Goal: Find specific page/section

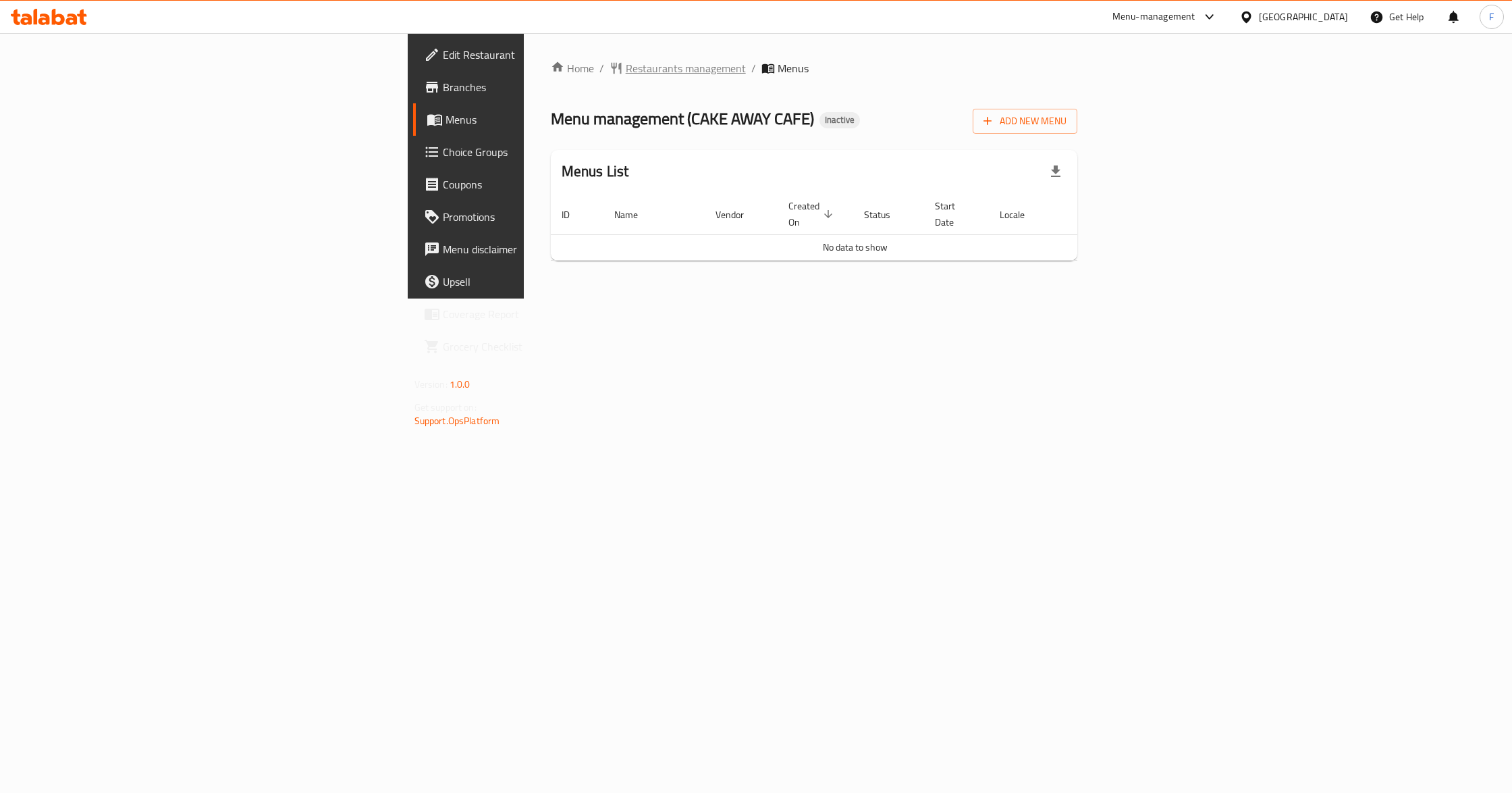
click at [626, 65] on span "Restaurants management" at bounding box center [686, 68] width 121 height 16
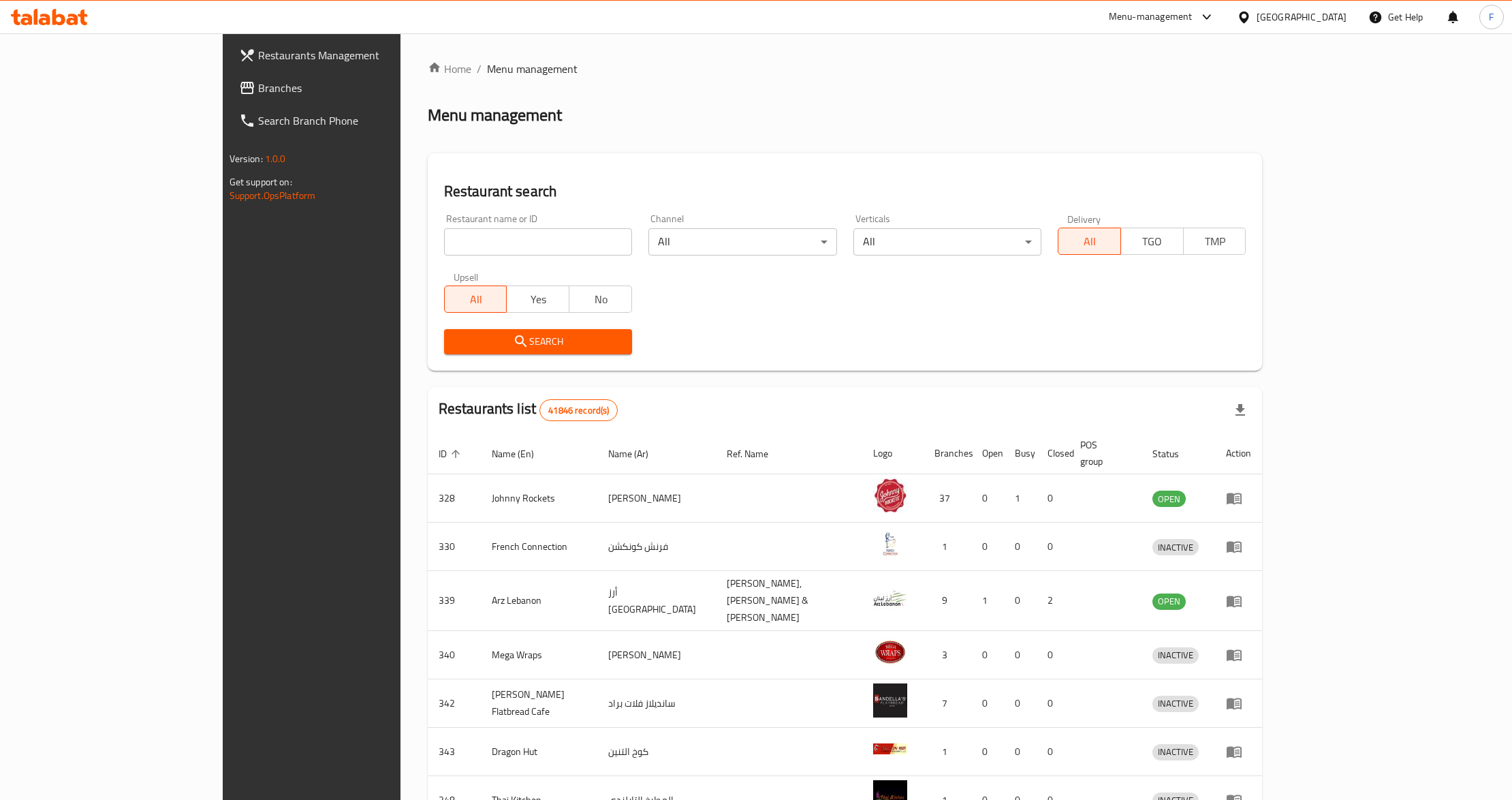
click at [436, 211] on div "Restaurant name or ID Restaurant name or ID" at bounding box center [538, 235] width 204 height 58
click at [444, 234] on input "search" at bounding box center [538, 242] width 188 height 27
paste input "707501"
type input "707501"
click button "Search" at bounding box center [538, 341] width 188 height 25
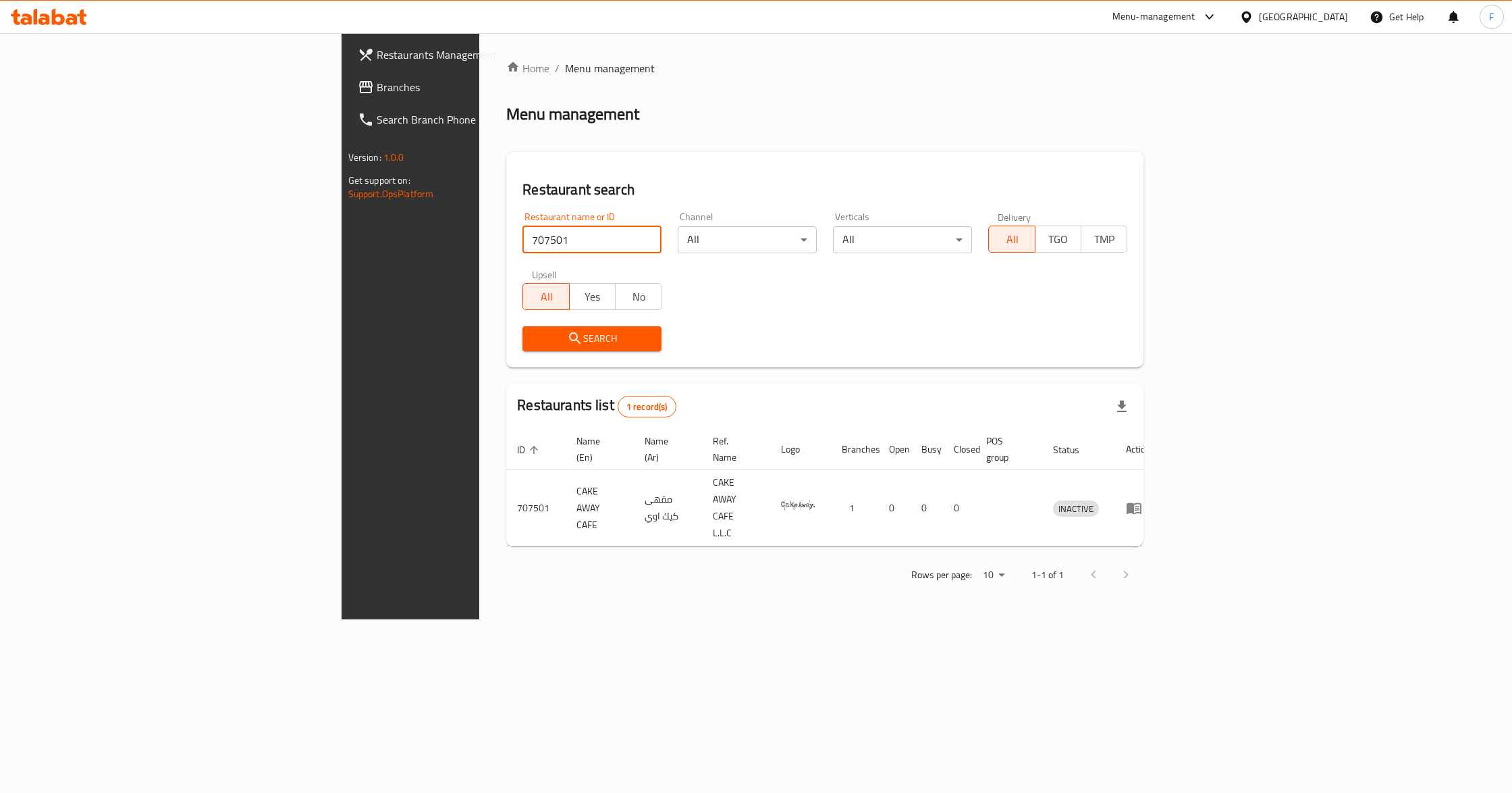
drag, startPoint x: 347, startPoint y: 238, endPoint x: 284, endPoint y: 249, distance: 64.0
click at [507, 249] on div "Restaurant search Restaurant name or ID 707501 Restaurant name or ID Channel Al…" at bounding box center [825, 259] width 637 height 215
click at [377, 92] on span "Branches" at bounding box center [481, 87] width 207 height 16
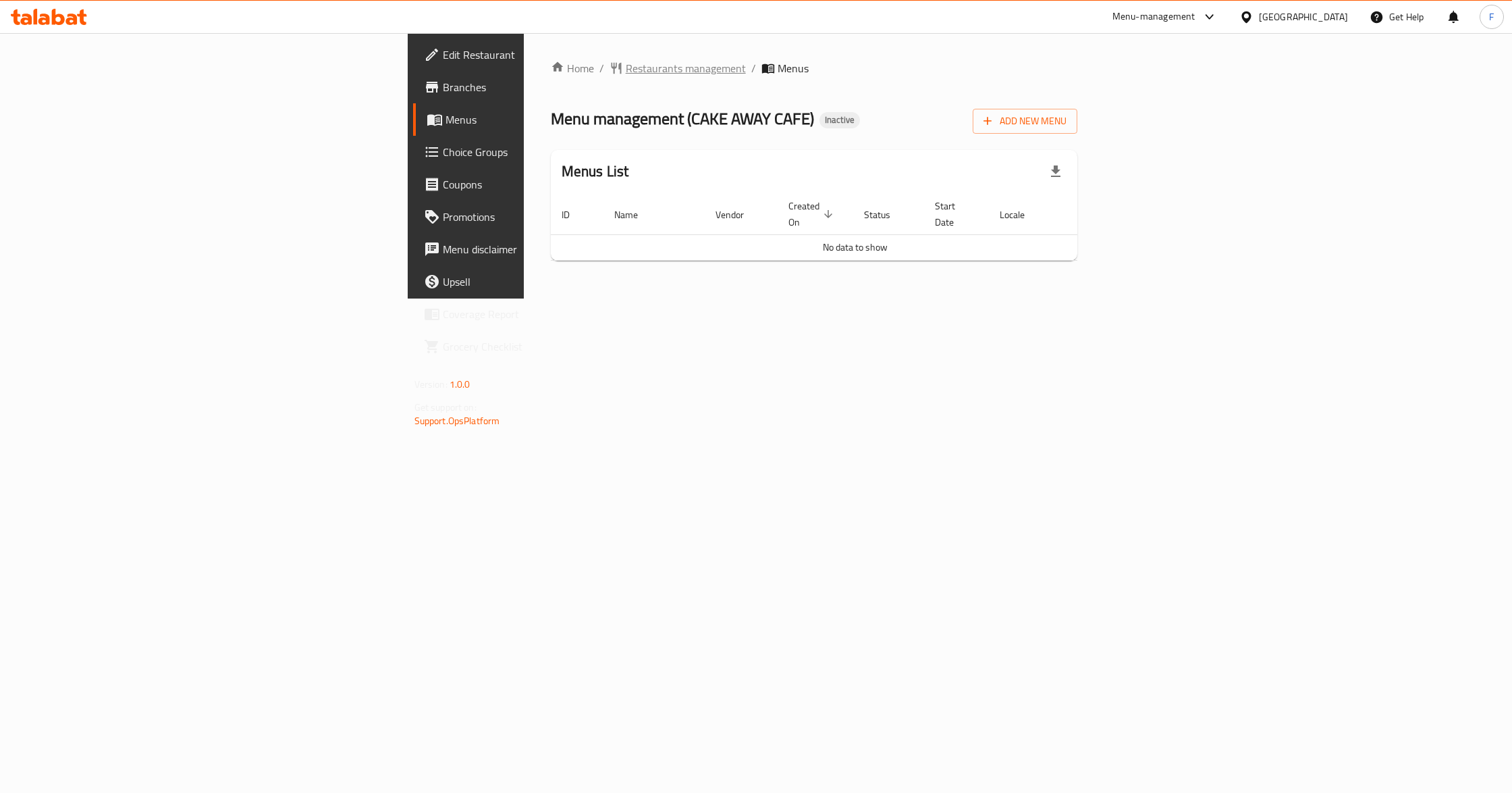
click at [626, 64] on span "Restaurants management" at bounding box center [686, 68] width 121 height 16
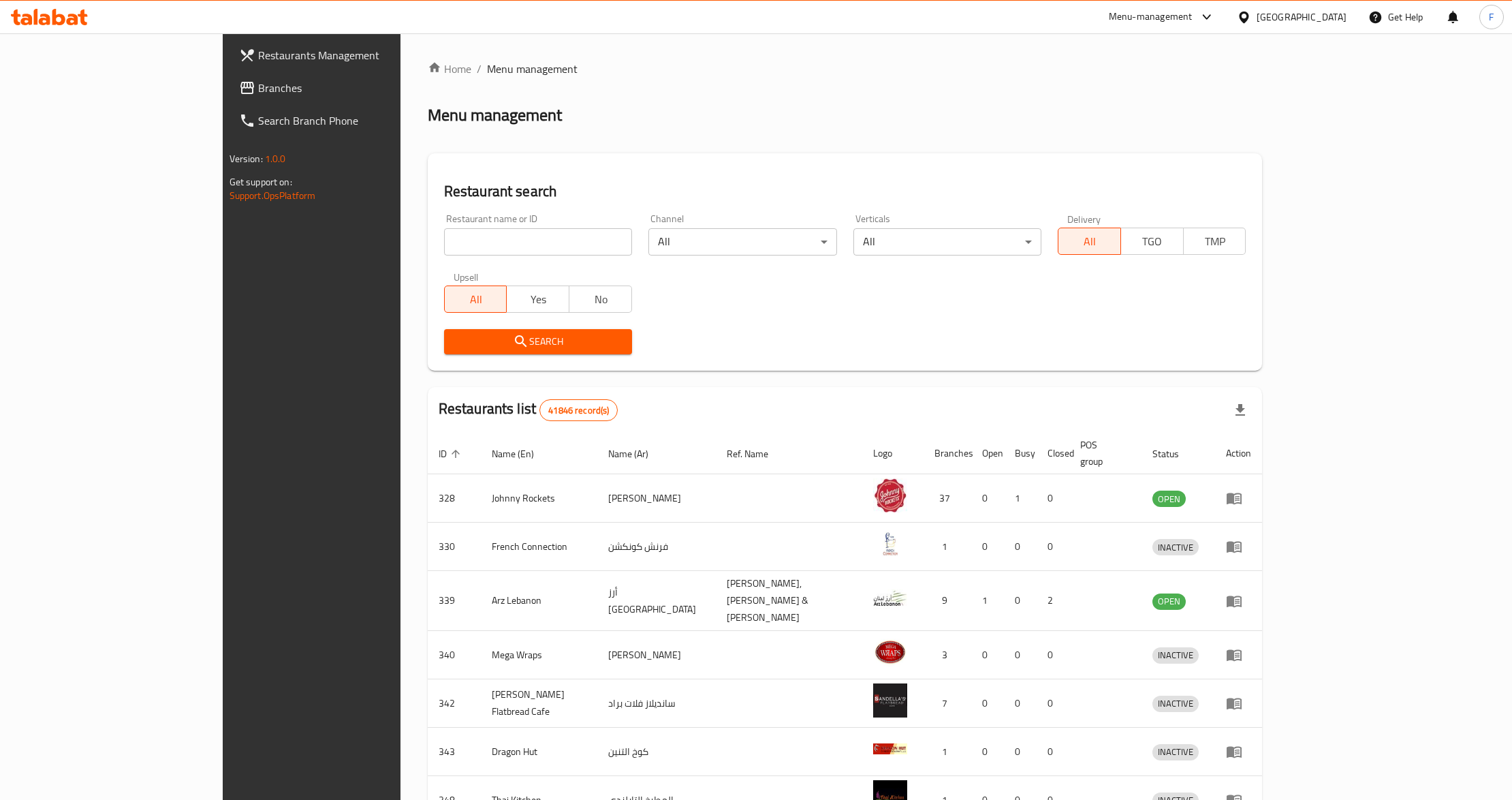
click at [258, 54] on span "Restaurants Management" at bounding box center [361, 55] width 206 height 16
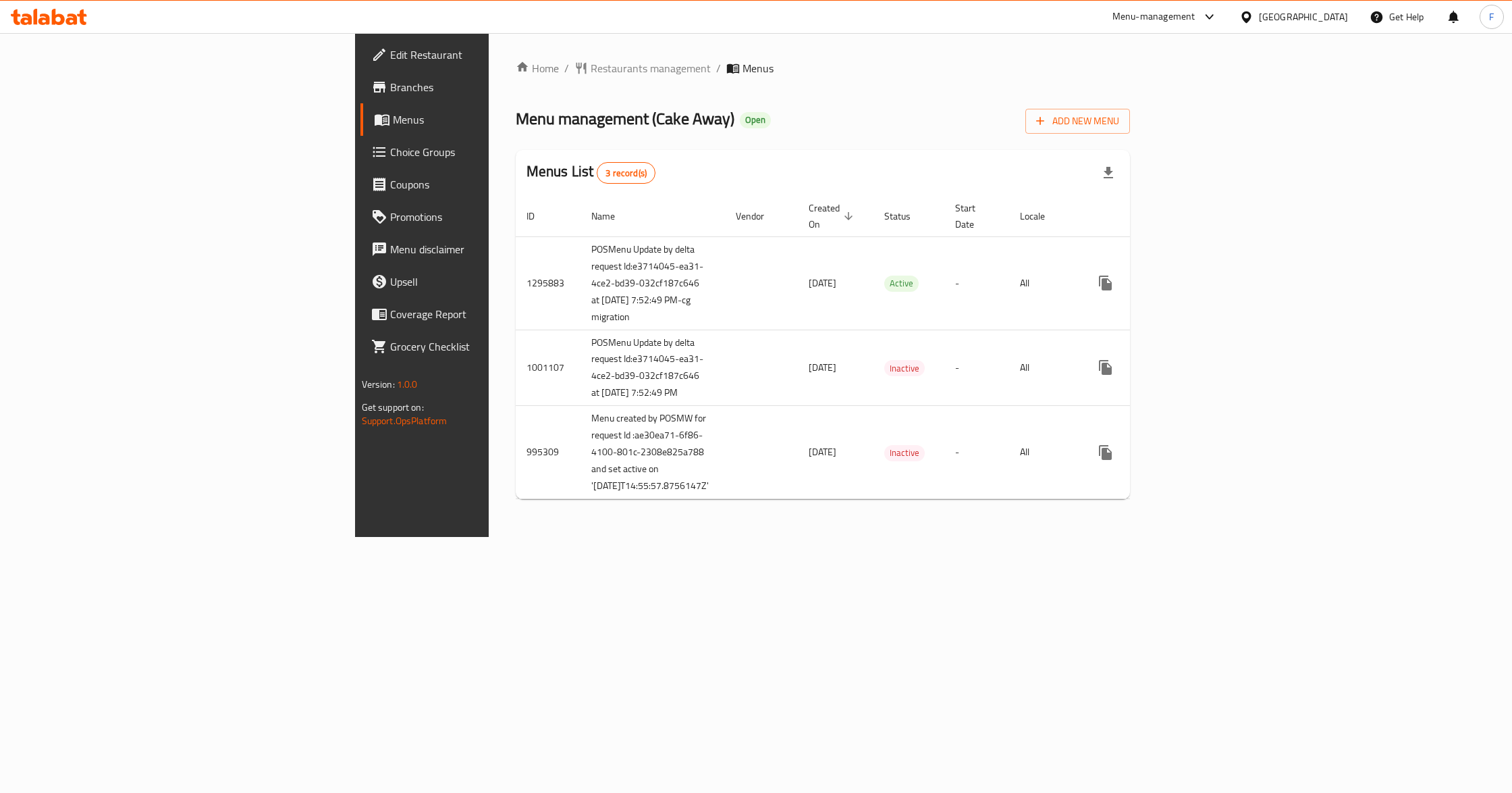
click at [361, 97] on link "Branches" at bounding box center [484, 87] width 248 height 32
